Goal: Task Accomplishment & Management: Complete application form

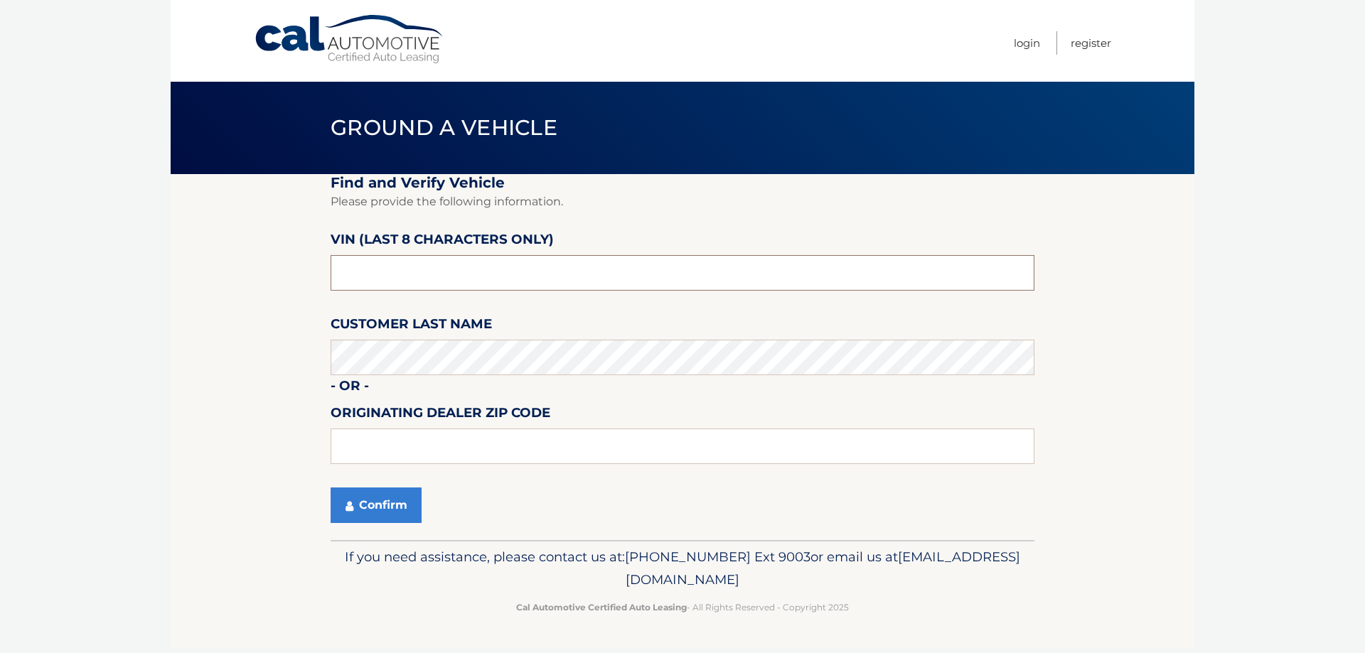
click at [476, 277] on input "text" at bounding box center [683, 273] width 704 height 36
type input "ne026101"
click at [369, 501] on button "Confirm" at bounding box center [376, 506] width 91 height 36
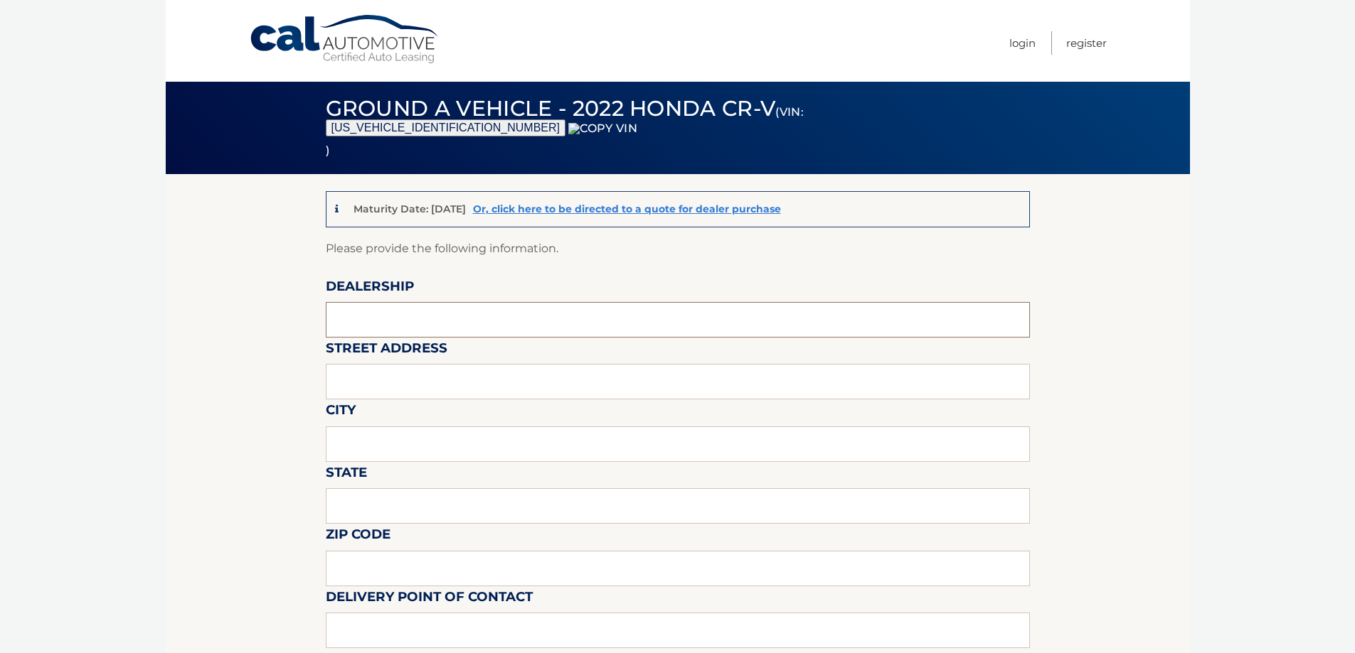
click at [508, 304] on input "text" at bounding box center [678, 320] width 704 height 36
type input "NISSAN CITY OF RED BANK"
click at [446, 391] on input "text" at bounding box center [678, 382] width 704 height 36
type input "[STREET_ADDRESS][PERSON_NAME]"
click at [434, 445] on input "text" at bounding box center [678, 445] width 704 height 36
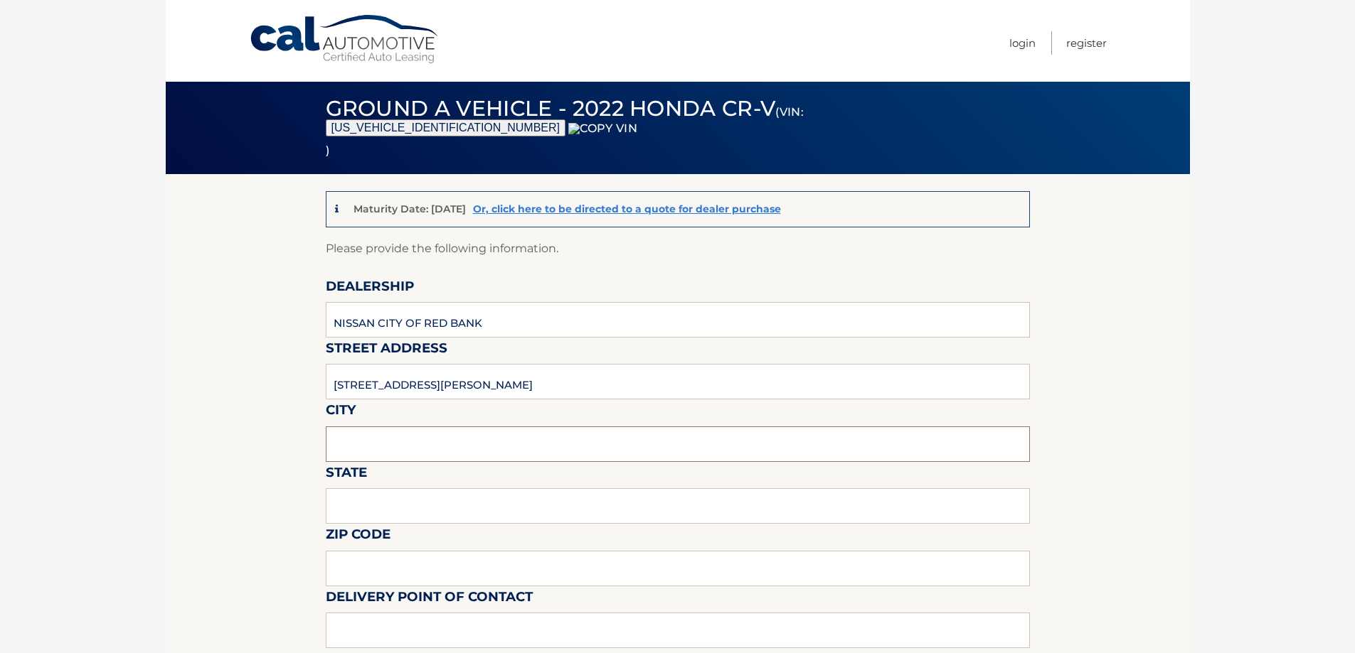
type input "[GEOGRAPHIC_DATA], [GEOGRAPHIC_DATA]"
type input "NJ"
type input "07701"
type input "7326871768"
type input "[EMAIL_ADDRESS][DOMAIN_NAME]"
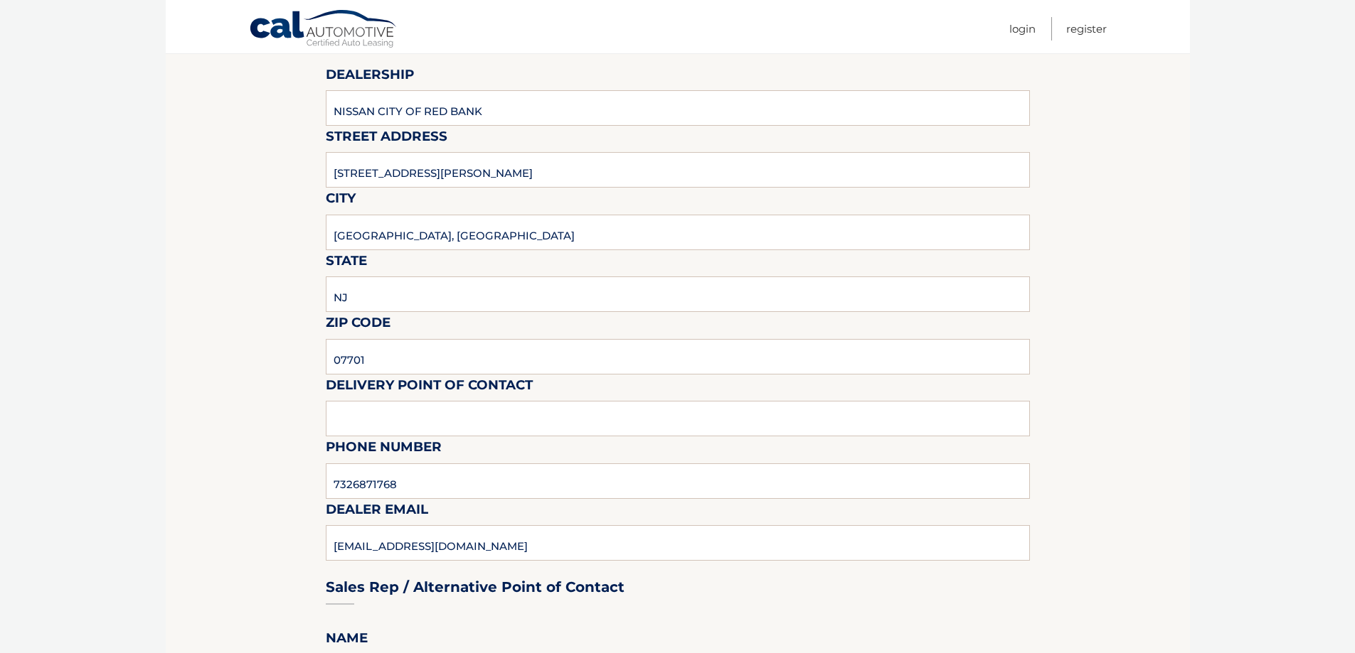
scroll to position [213, 0]
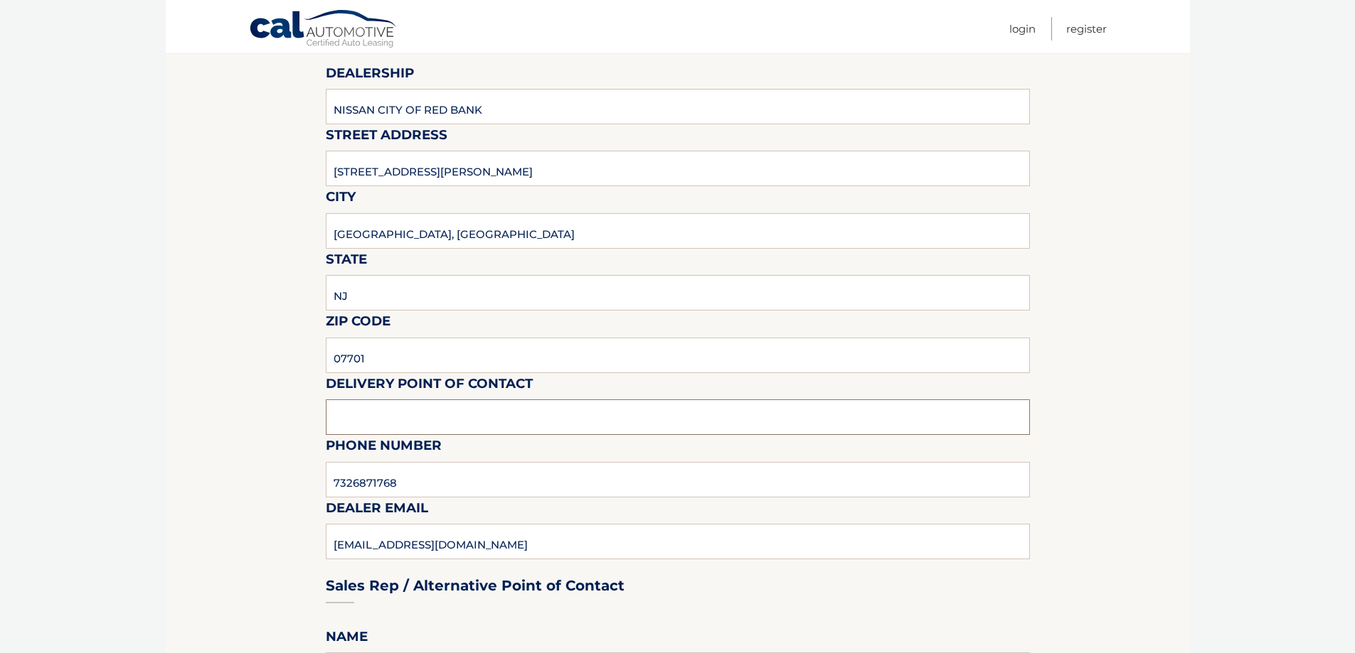
click at [431, 425] on input "text" at bounding box center [678, 418] width 704 height 36
type input "[PERSON_NAME]"
drag, startPoint x: 238, startPoint y: 458, endPoint x: 269, endPoint y: 479, distance: 37.5
drag, startPoint x: 421, startPoint y: 466, endPoint x: 416, endPoint y: 476, distance: 11.1
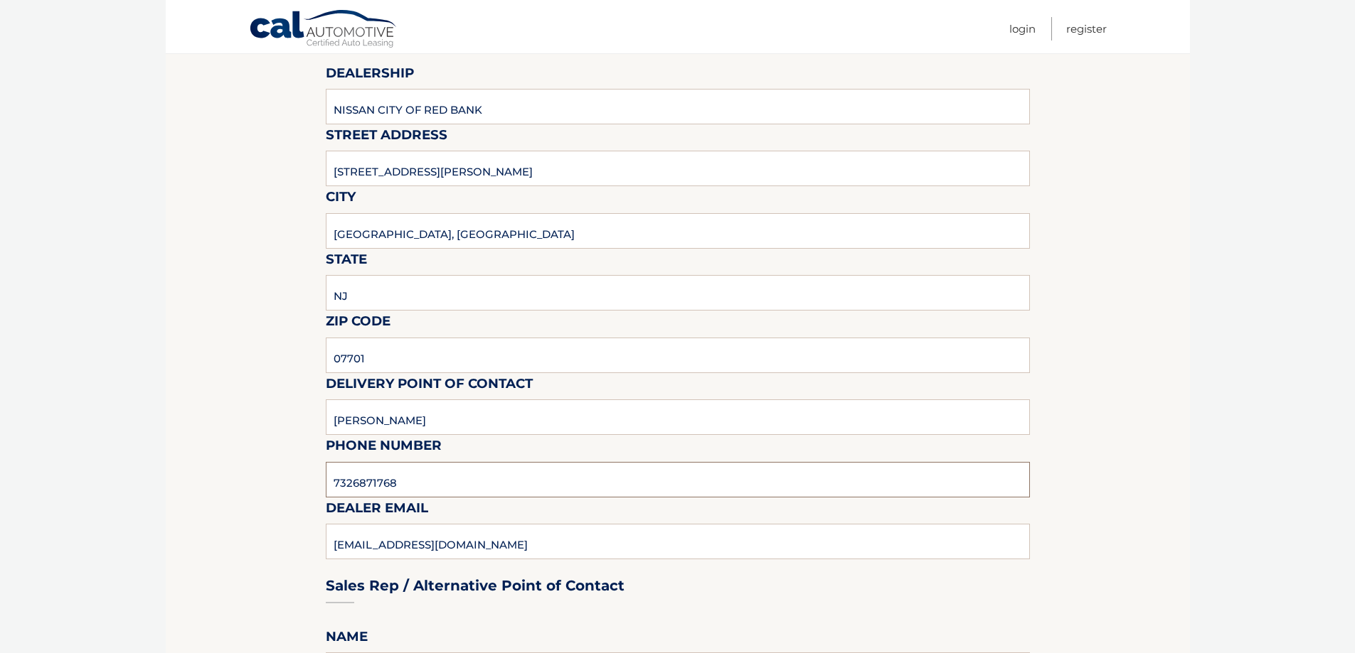
click at [420, 466] on input "7326871768" at bounding box center [678, 480] width 704 height 36
click at [410, 478] on input "7326871768" at bounding box center [678, 480] width 704 height 36
type input "9086010745"
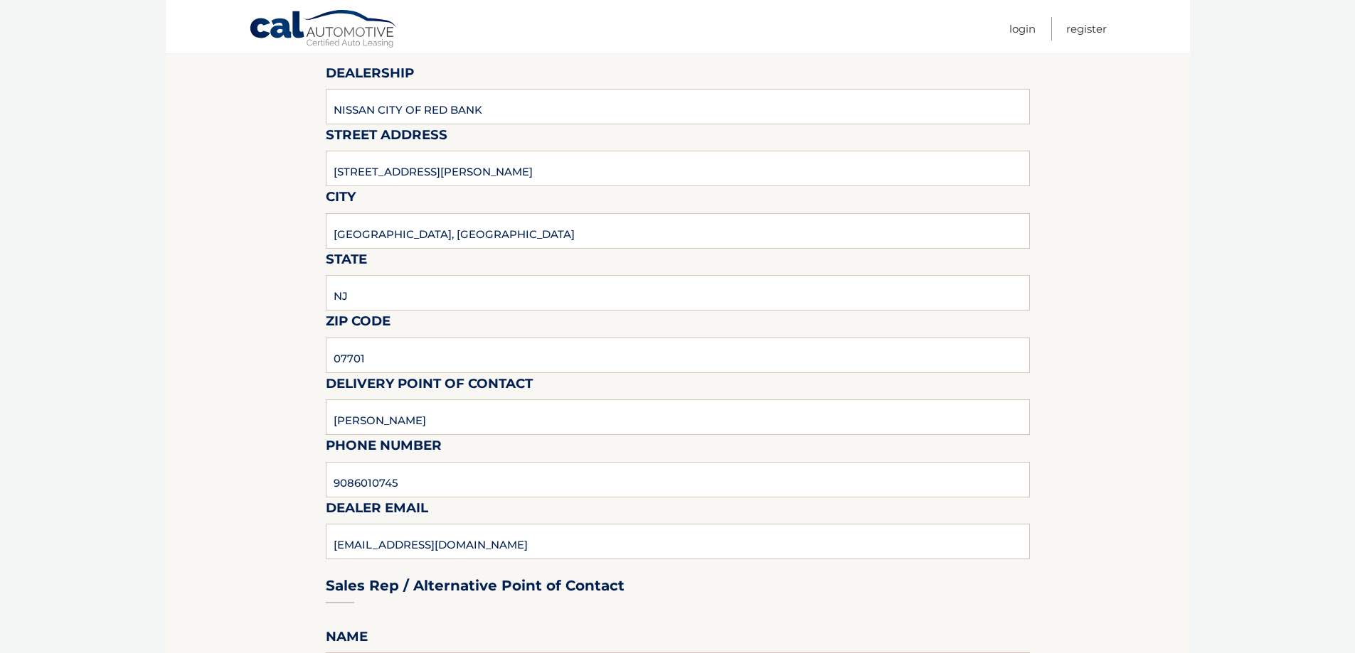
click at [496, 559] on div "Sales Rep / Alternative Point of Contact" at bounding box center [678, 559] width 704 height 100
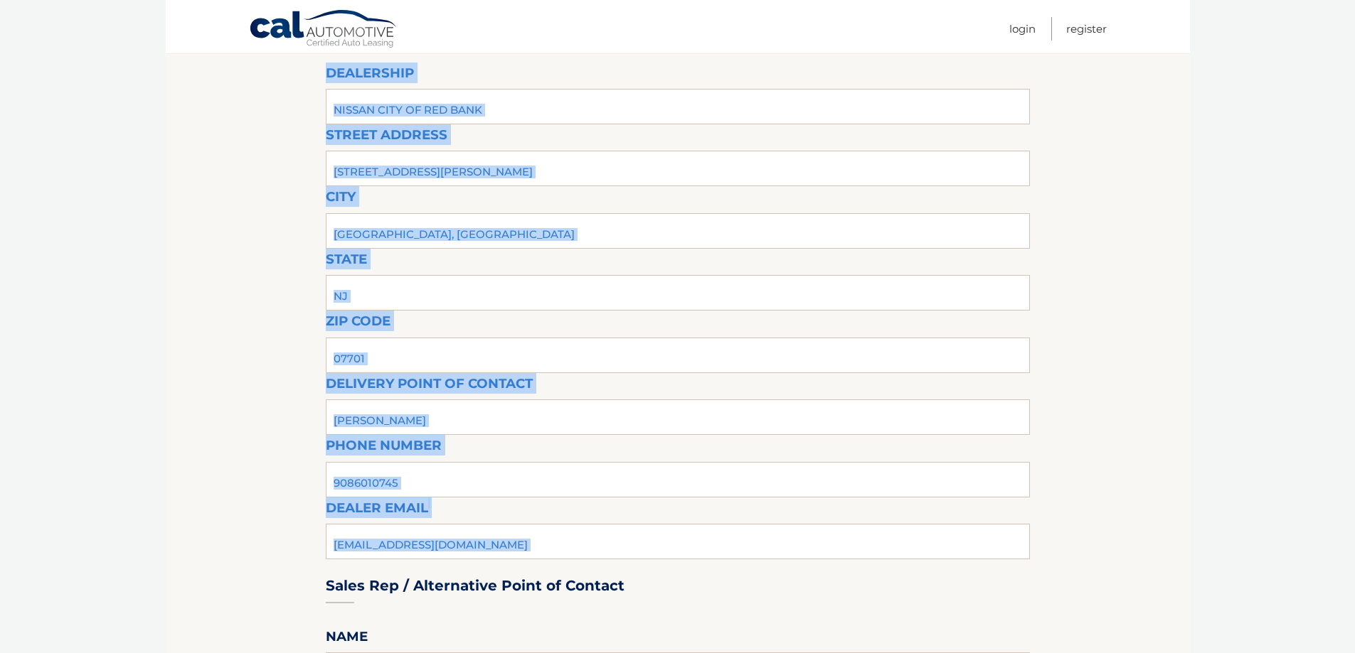
drag, startPoint x: 501, startPoint y: 543, endPoint x: 87, endPoint y: 605, distance: 417.9
click at [84, 440] on html "Cal Automotive Menu Login Register (VIN: [US_VEHICLE_IDENTIFICATION_NUMBER]" at bounding box center [677, 113] width 1355 height 653
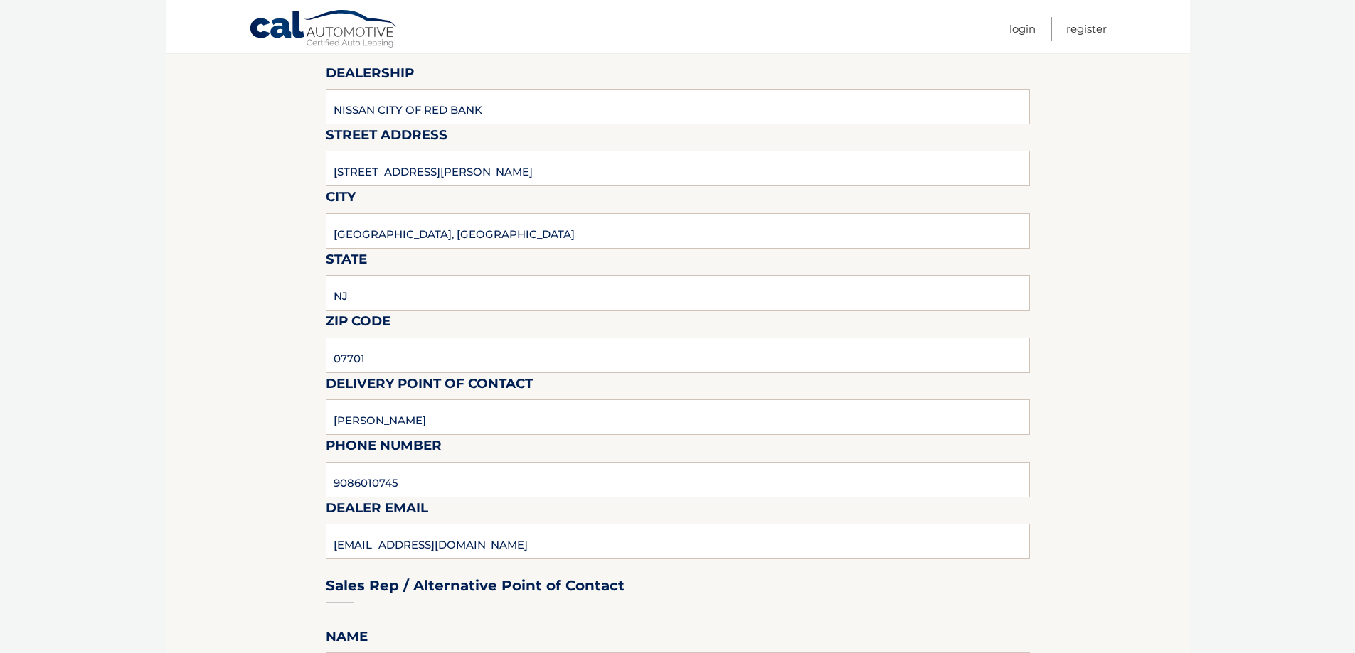
drag, startPoint x: 286, startPoint y: 599, endPoint x: 253, endPoint y: 601, distance: 32.7
click at [482, 547] on div "Sales Rep / Alternative Point of Contact" at bounding box center [678, 559] width 704 height 100
click at [371, 562] on div "Sales Rep / Alternative Point of Contact" at bounding box center [678, 559] width 704 height 100
click at [362, 547] on div "Sales Rep / Alternative Point of Contact" at bounding box center [678, 559] width 704 height 100
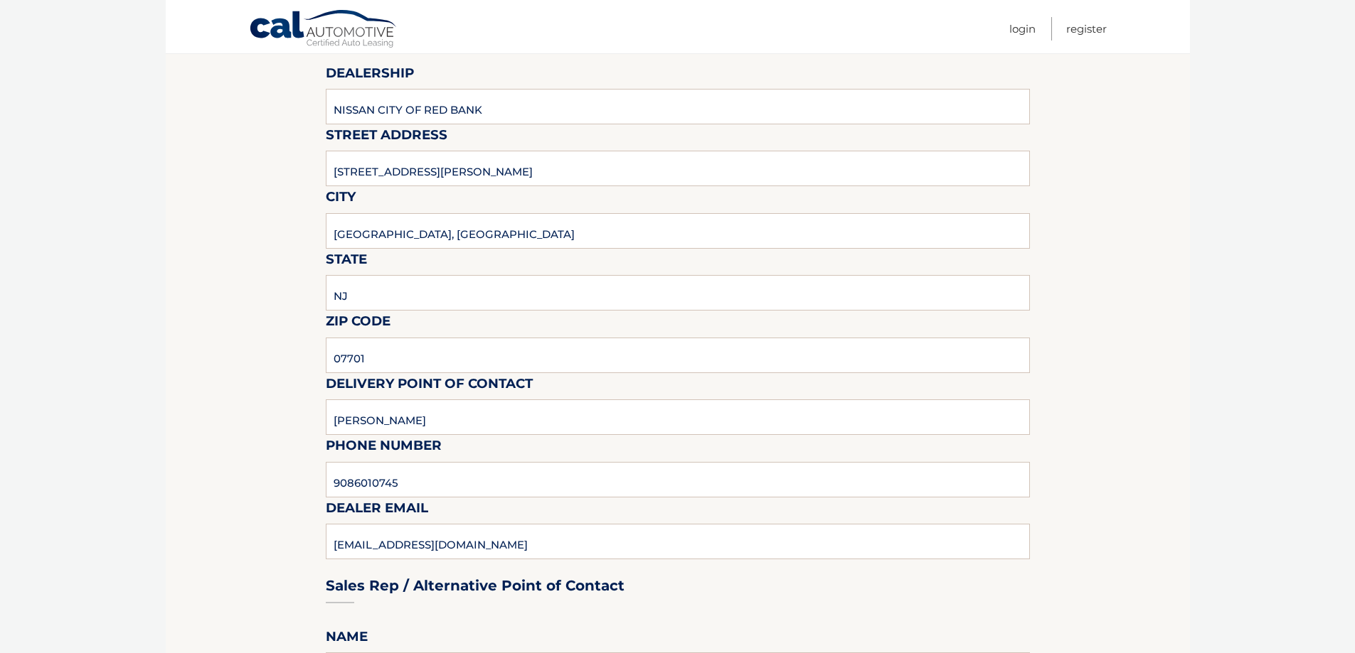
drag, startPoint x: 357, startPoint y: 543, endPoint x: 361, endPoint y: 492, distance: 50.6
click at [356, 542] on div "Sales Rep / Alternative Point of Contact" at bounding box center [678, 559] width 704 height 100
click at [382, 464] on input "9086010745" at bounding box center [678, 480] width 704 height 36
click at [350, 540] on div "Sales Rep / Alternative Point of Contact" at bounding box center [678, 559] width 704 height 100
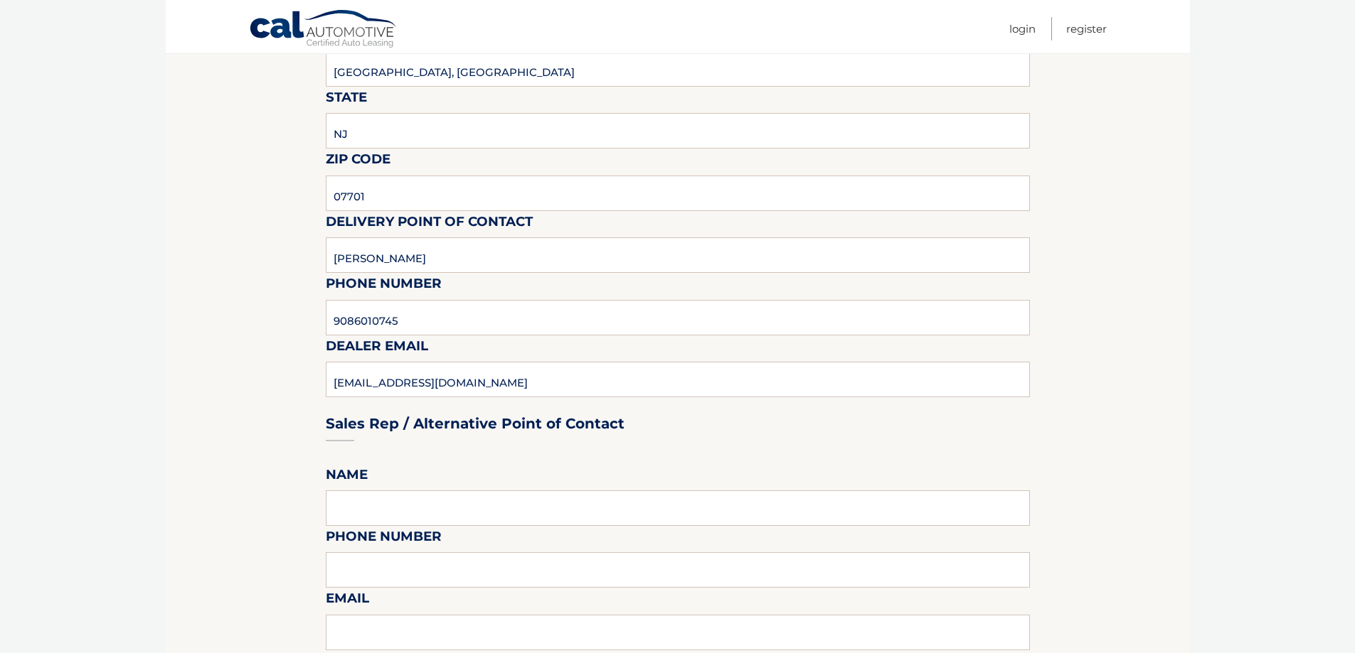
scroll to position [498, 0]
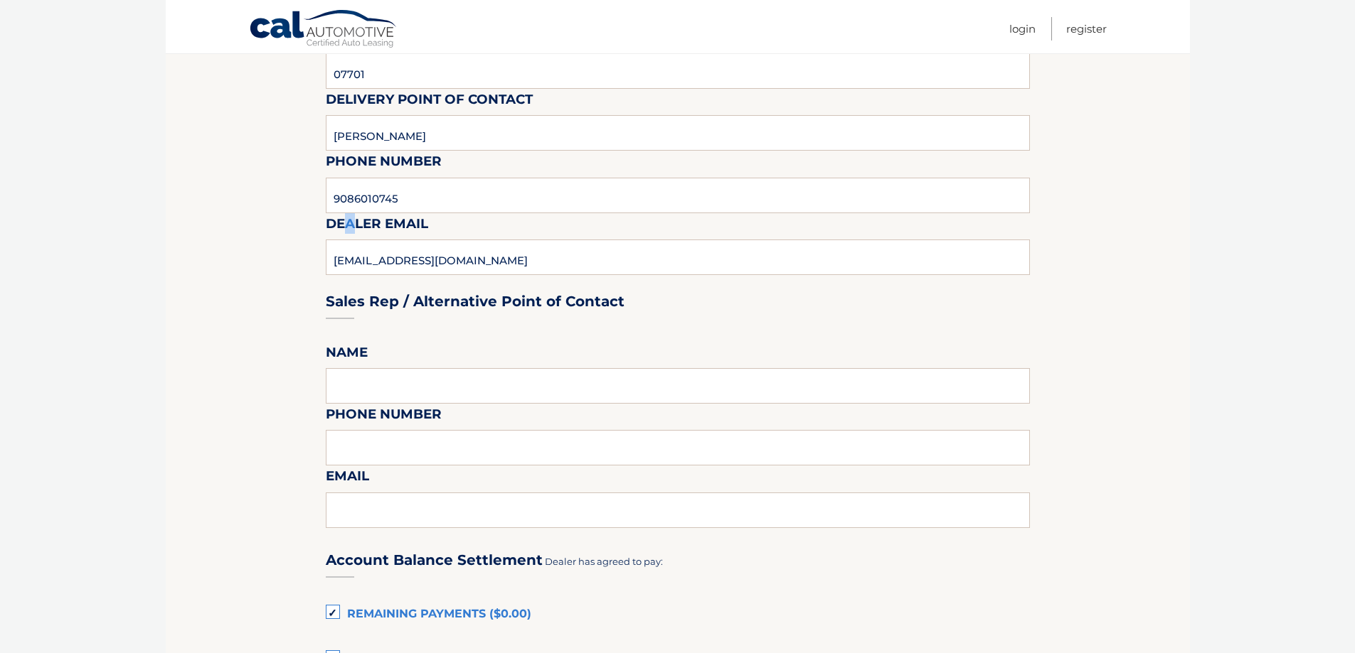
click at [351, 218] on label "Dealer Email" at bounding box center [377, 226] width 102 height 26
click at [360, 223] on label "Dealer Email" at bounding box center [377, 226] width 102 height 26
drag, startPoint x: 365, startPoint y: 255, endPoint x: 363, endPoint y: 269, distance: 14.3
click at [365, 259] on div "Sales Rep / Alternative Point of Contact" at bounding box center [678, 275] width 704 height 100
drag, startPoint x: 363, startPoint y: 269, endPoint x: 442, endPoint y: 272, distance: 79.0
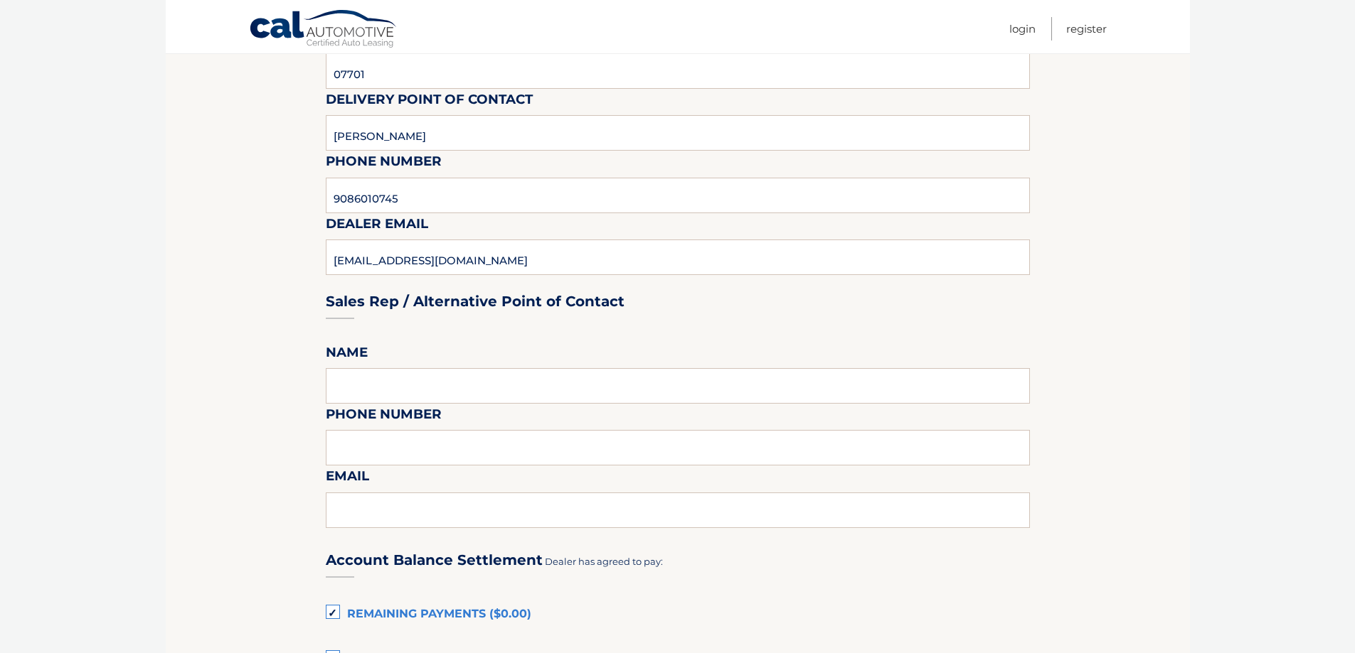
click at [364, 269] on div "Sales Rep / Alternative Point of Contact" at bounding box center [678, 275] width 704 height 100
click at [453, 269] on div "Sales Rep / Alternative Point of Contact" at bounding box center [678, 275] width 704 height 100
click at [461, 187] on input "9086010745" at bounding box center [678, 196] width 704 height 36
type input "[EMAIL_ADDRESS][DOMAIN_NAME]"
drag, startPoint x: 451, startPoint y: 196, endPoint x: 126, endPoint y: 257, distance: 330.7
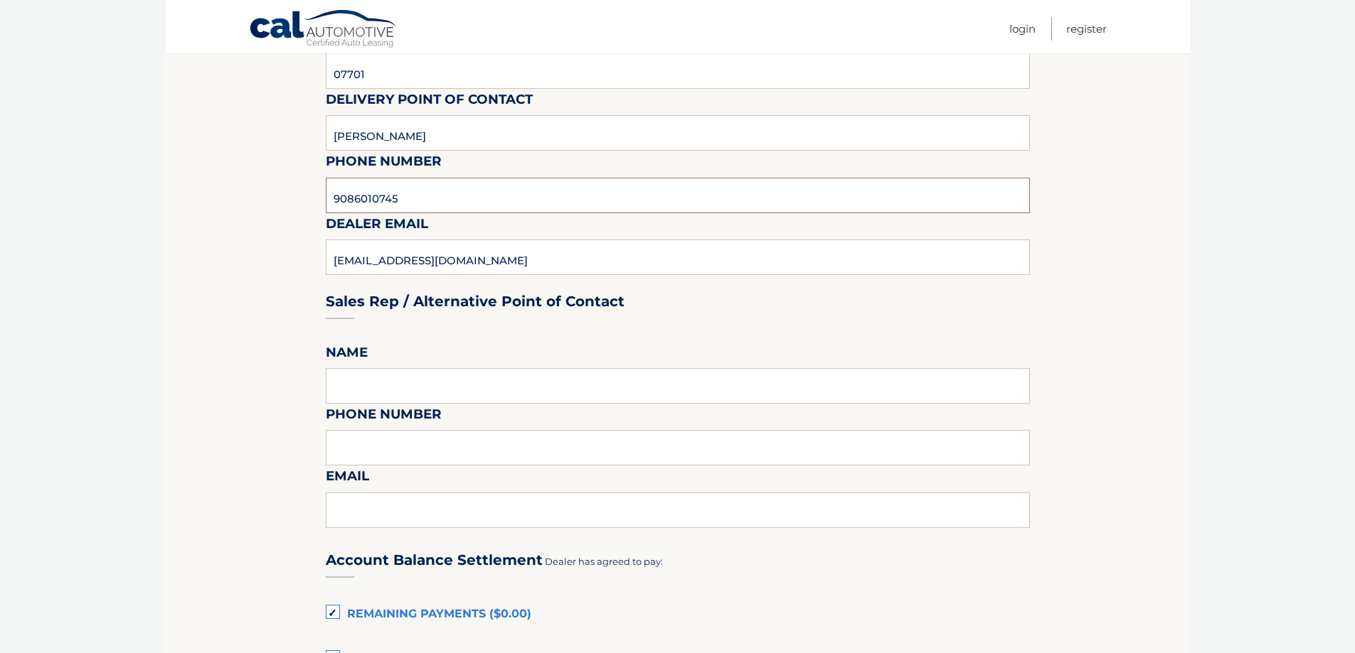
type input "7329923719"
type input "[PERSON_NAME]"
type input "7329923707"
type input "[EMAIL_ADDRESS][DOMAIN_NAME]"
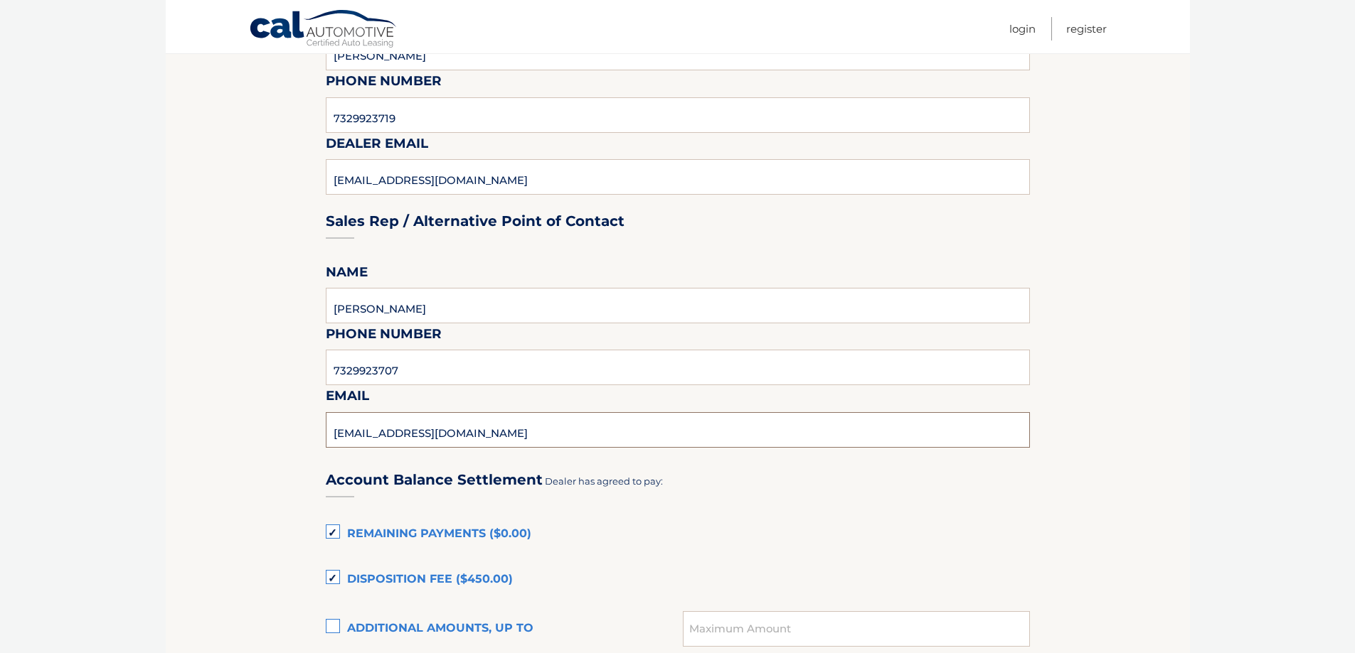
scroll to position [782, 0]
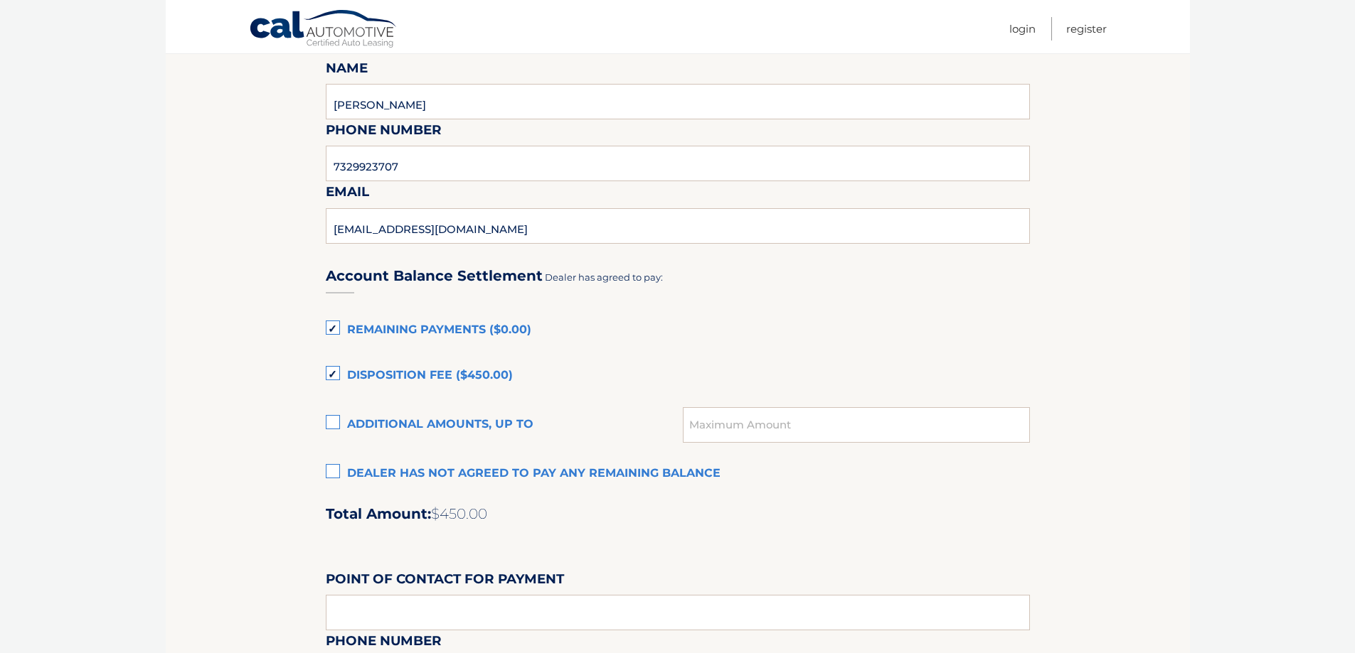
click at [329, 376] on label "Disposition Fee ($450.00)" at bounding box center [678, 376] width 704 height 28
click at [0, 0] on input "Disposition Fee ($450.00)" at bounding box center [0, 0] width 0 height 0
click at [331, 474] on label "Dealer has not agreed to pay any remaining balance" at bounding box center [678, 474] width 704 height 28
click at [0, 0] on input "Dealer has not agreed to pay any remaining balance" at bounding box center [0, 0] width 0 height 0
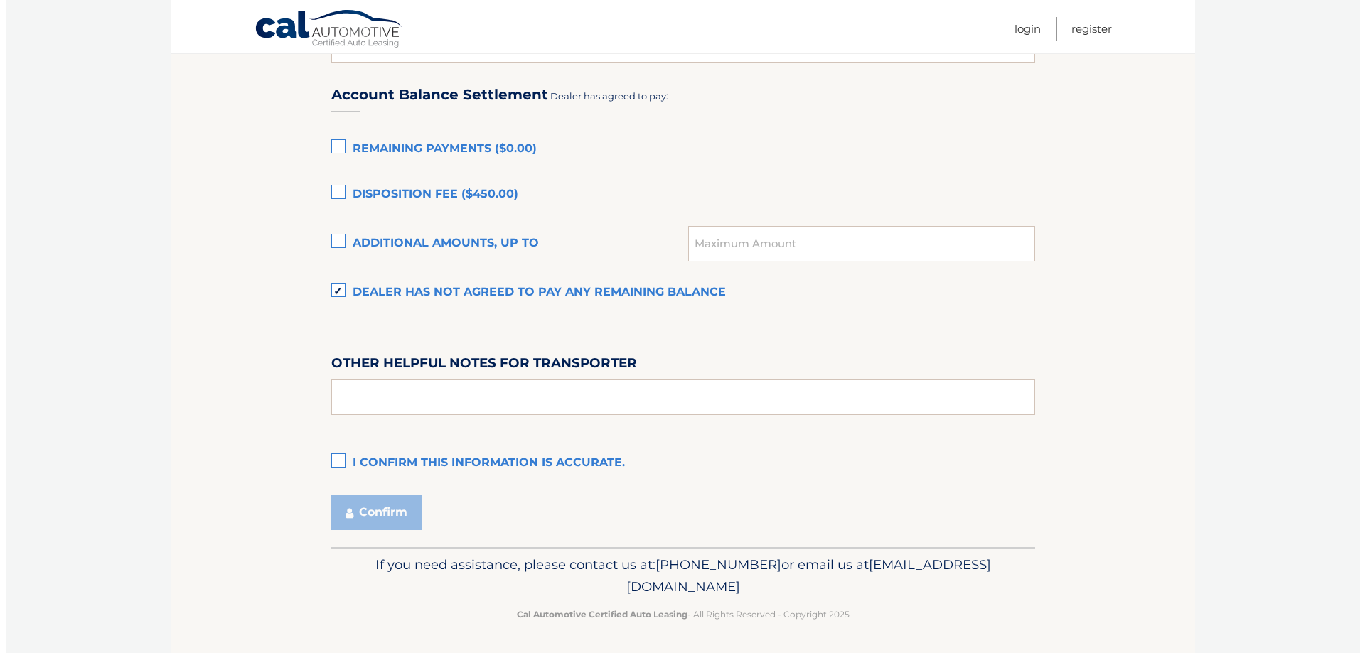
scroll to position [966, 0]
click at [326, 459] on label "I confirm this information is accurate." at bounding box center [678, 461] width 704 height 28
click at [0, 0] on input "I confirm this information is accurate." at bounding box center [0, 0] width 0 height 0
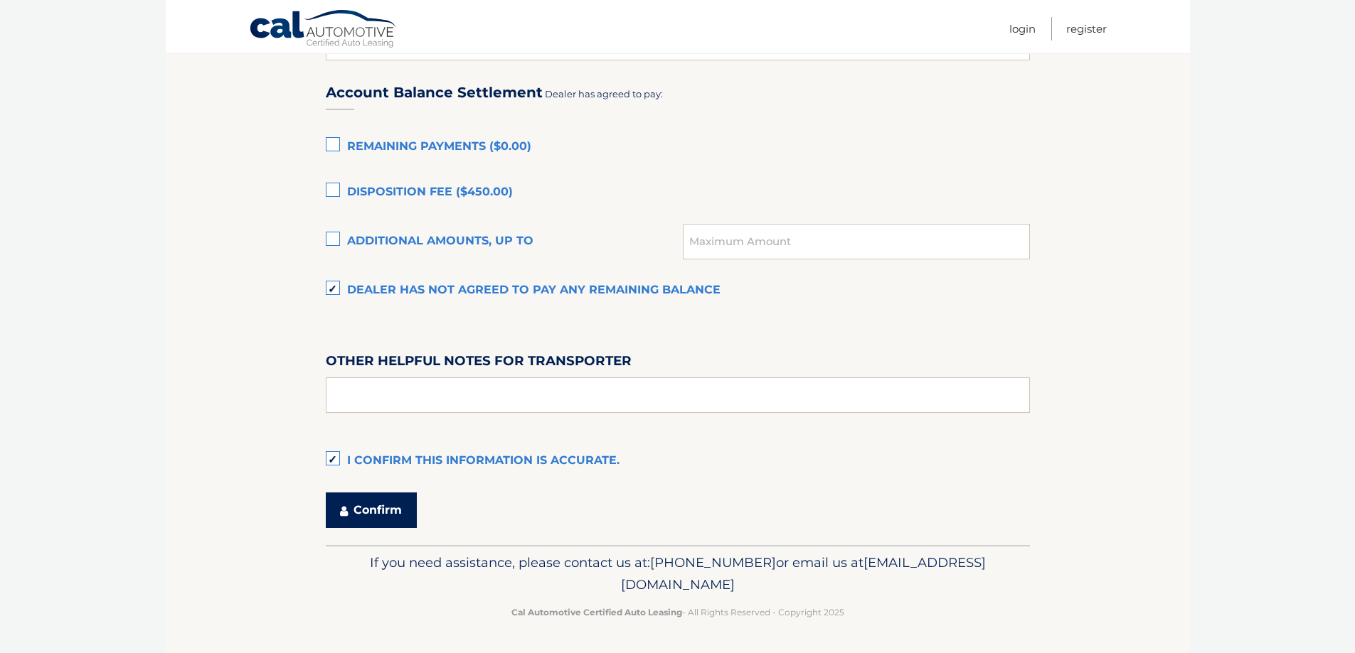
click at [363, 511] on button "Confirm" at bounding box center [371, 511] width 91 height 36
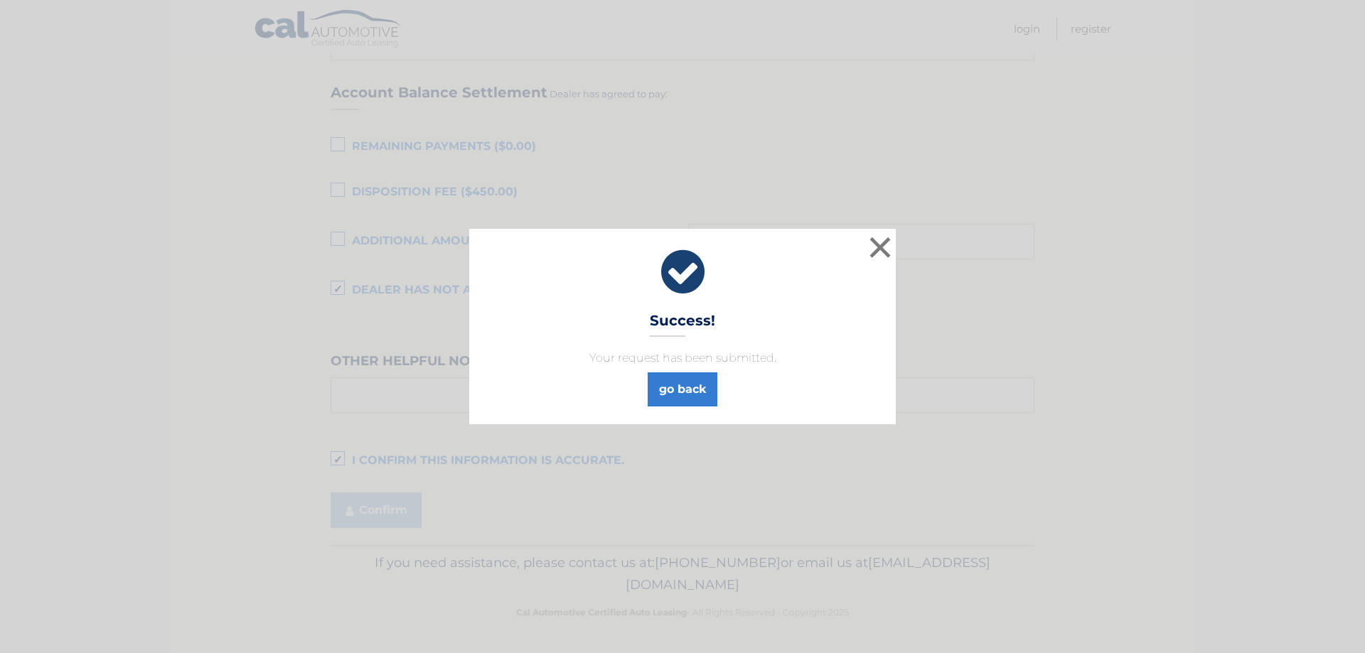
click at [664, 409] on div "× Success! Your request has been submitted. go back" at bounding box center [682, 326] width 427 height 195
click at [663, 406] on div "× Success! Your request has been submitted. go back" at bounding box center [682, 326] width 427 height 195
click at [665, 402] on link "go back" at bounding box center [683, 390] width 70 height 34
